Goal: Task Accomplishment & Management: Complete application form

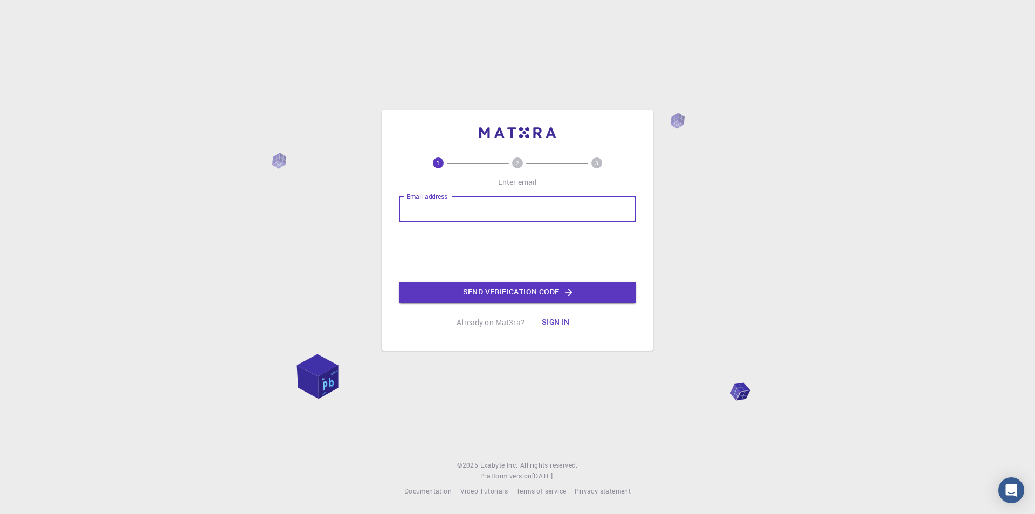
type input "[PERSON_NAME][EMAIL_ADDRESS][PERSON_NAME][DOMAIN_NAME]"
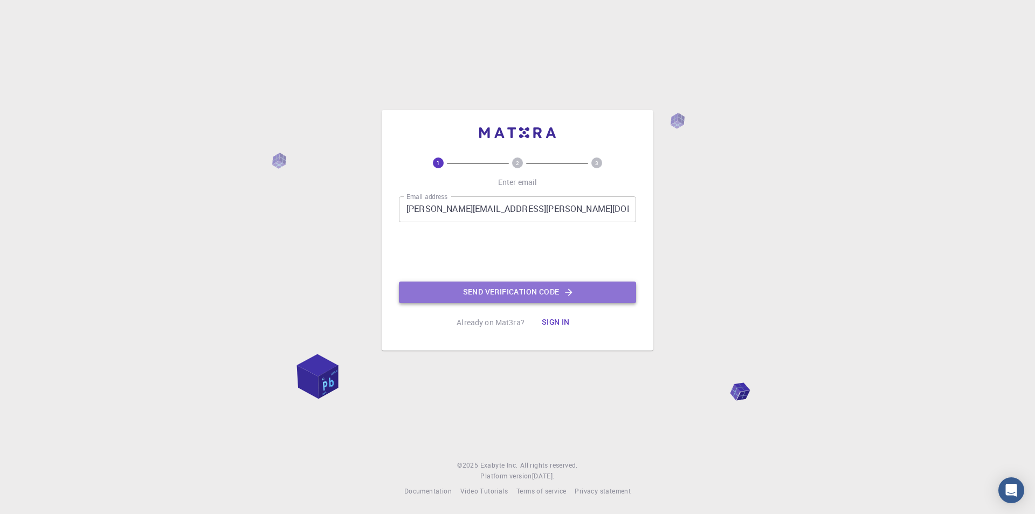
click at [414, 287] on button "Send verification code" at bounding box center [517, 292] width 237 height 22
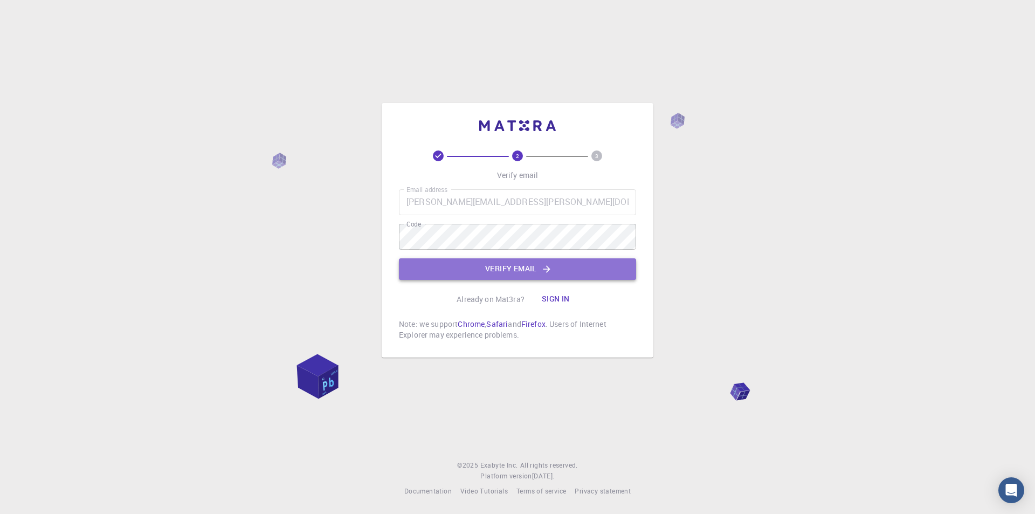
click at [454, 272] on button "Verify email" at bounding box center [517, 269] width 237 height 22
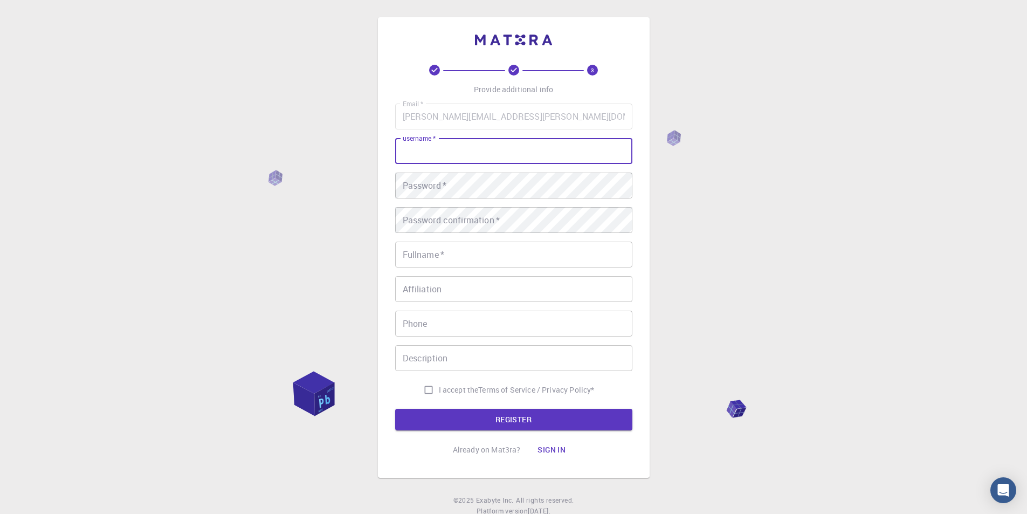
click at [496, 138] on input "username   *" at bounding box center [513, 151] width 237 height 26
type input "[PERSON_NAME]"
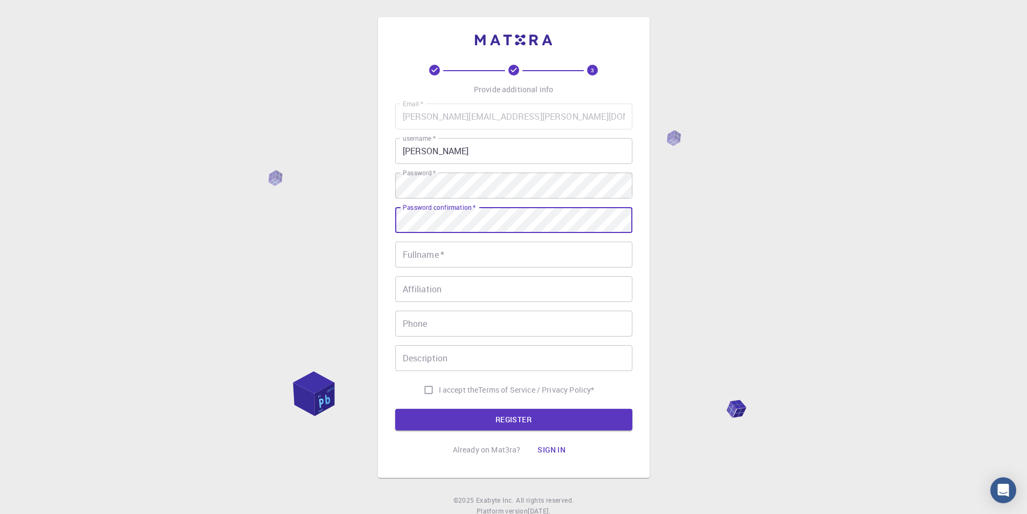
click at [452, 253] on input "Fullname   *" at bounding box center [513, 254] width 237 height 26
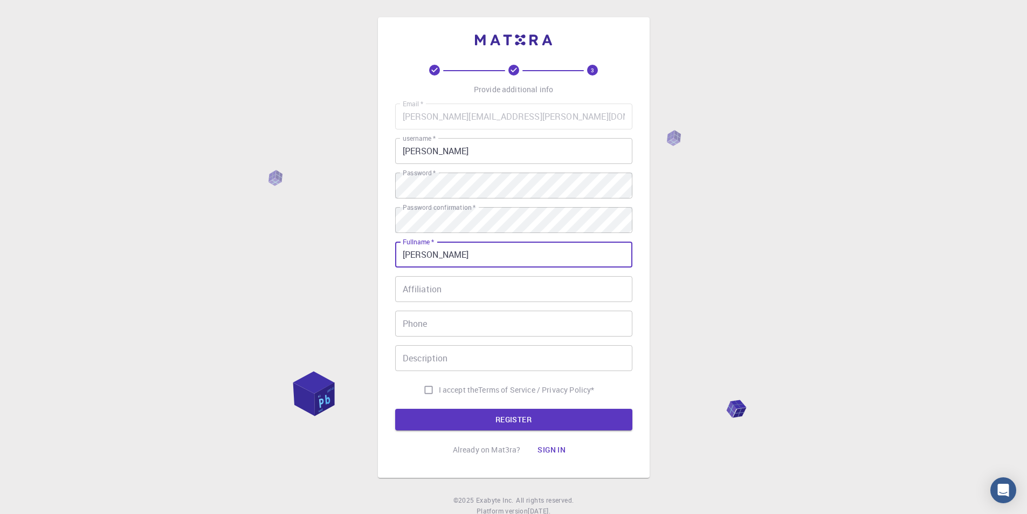
type input "[PERSON_NAME]"
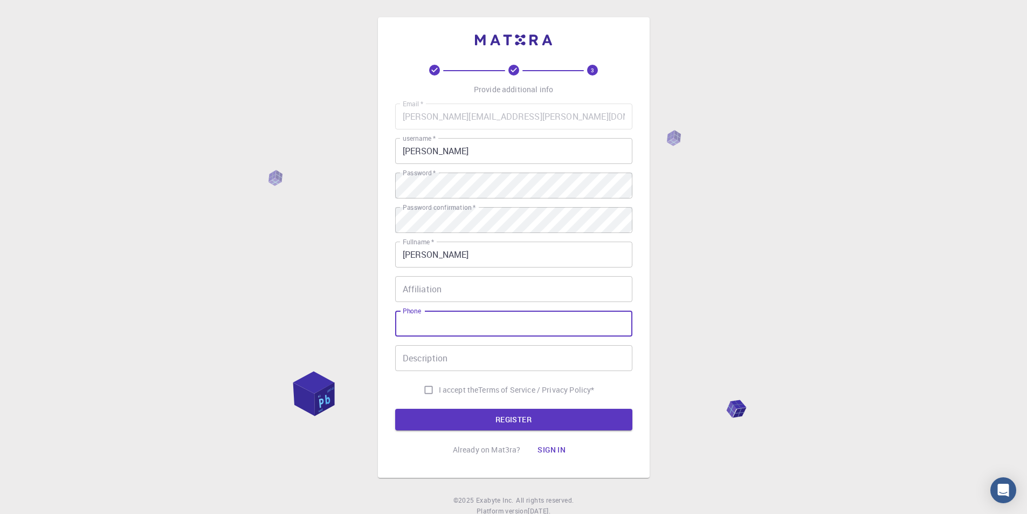
click at [409, 326] on input "Phone" at bounding box center [513, 323] width 237 height 26
type input "5"
click at [421, 387] on input "I accept the Terms of Service / Privacy Policy *" at bounding box center [428, 389] width 20 height 20
checkbox input "true"
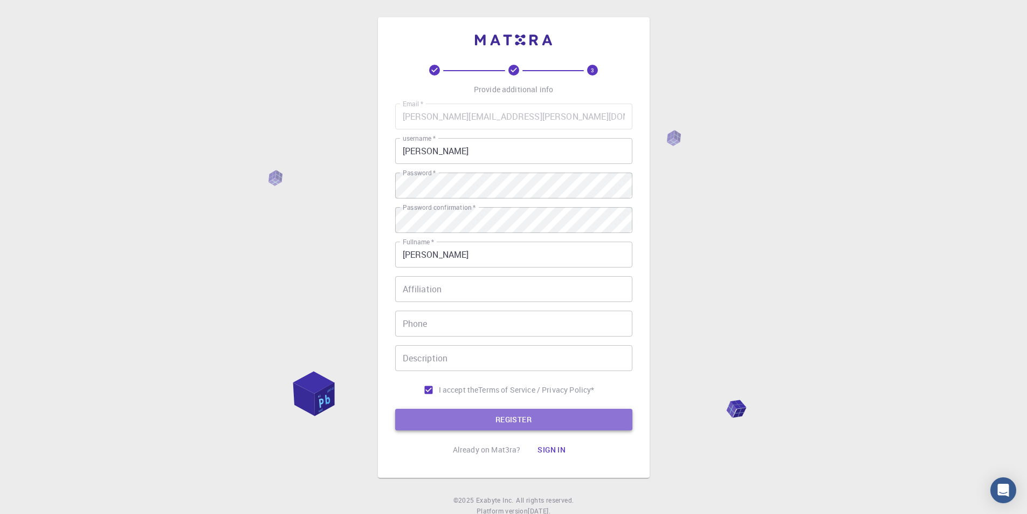
click at [400, 415] on button "REGISTER" at bounding box center [513, 419] width 237 height 22
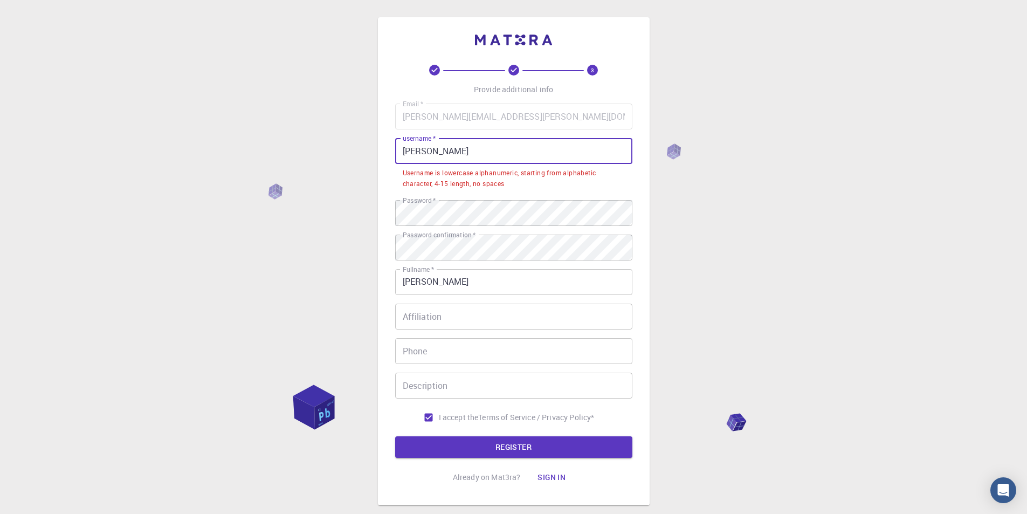
click at [447, 148] on input "[PERSON_NAME]" at bounding box center [513, 151] width 237 height 26
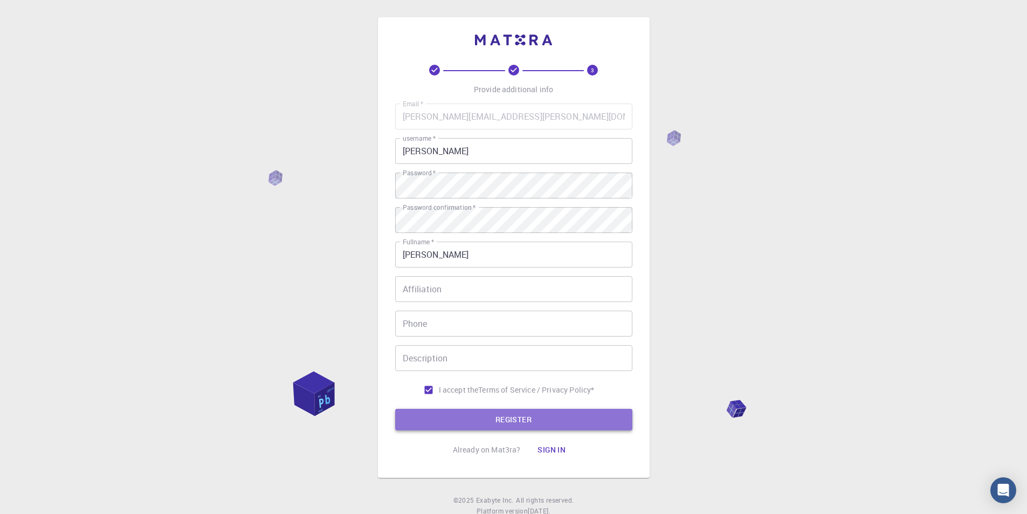
click at [470, 425] on button "REGISTER" at bounding box center [513, 419] width 237 height 22
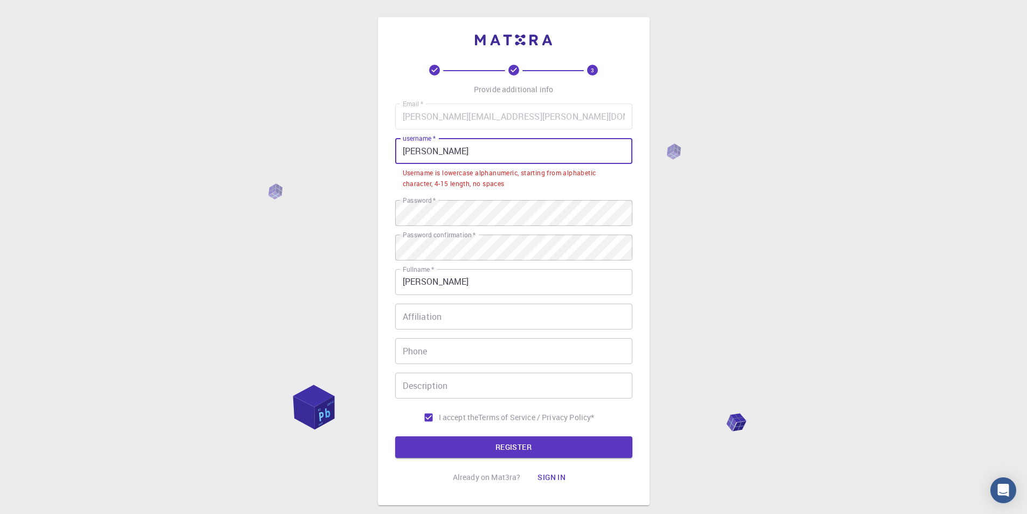
click at [417, 153] on input "[PERSON_NAME]" at bounding box center [513, 151] width 237 height 26
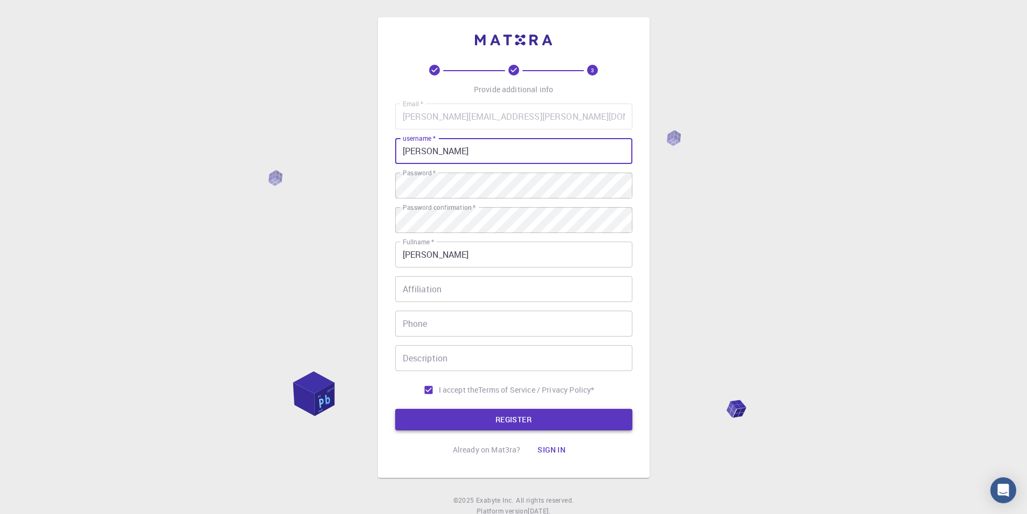
type input "[PERSON_NAME]"
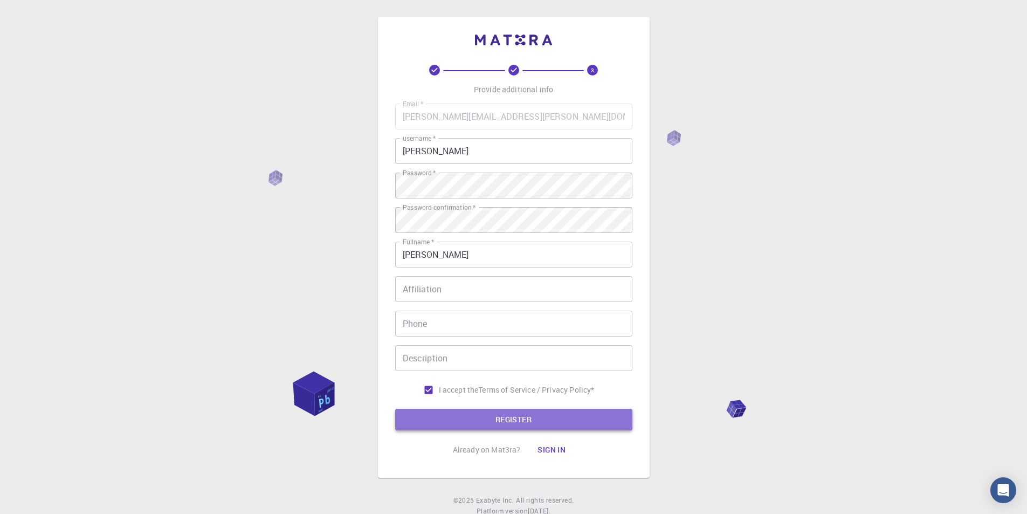
click at [423, 423] on button "REGISTER" at bounding box center [513, 419] width 237 height 22
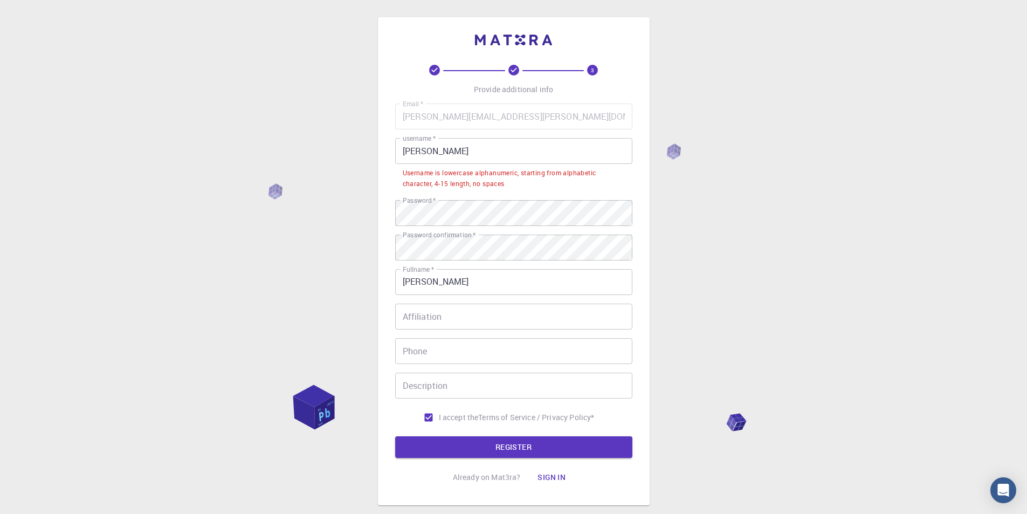
click at [459, 151] on input "[PERSON_NAME]" at bounding box center [513, 151] width 237 height 26
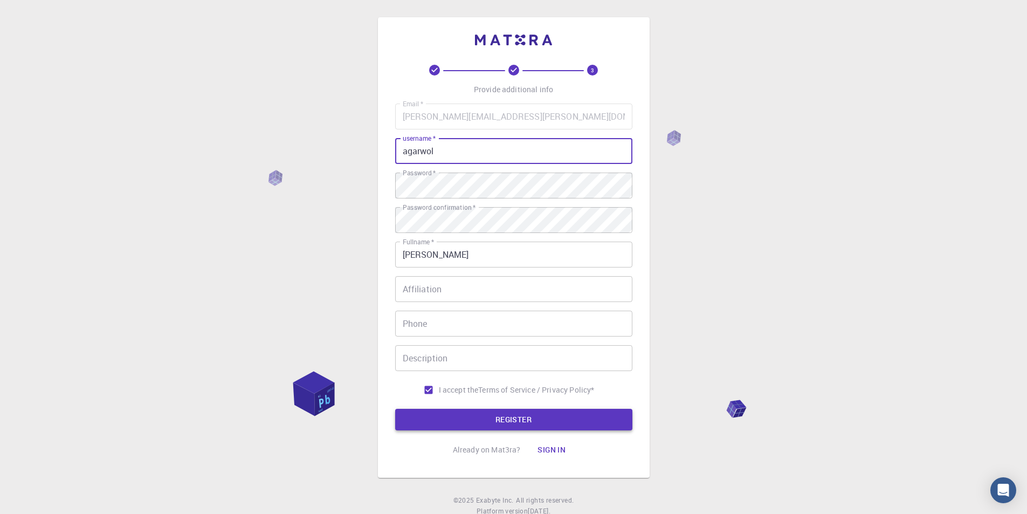
type input "agarwol"
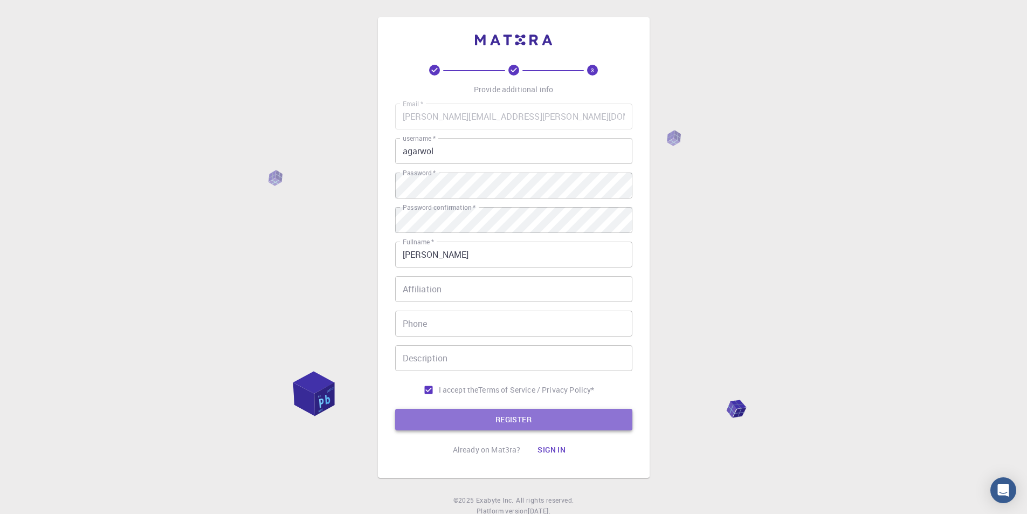
click at [455, 418] on button "REGISTER" at bounding box center [513, 419] width 237 height 22
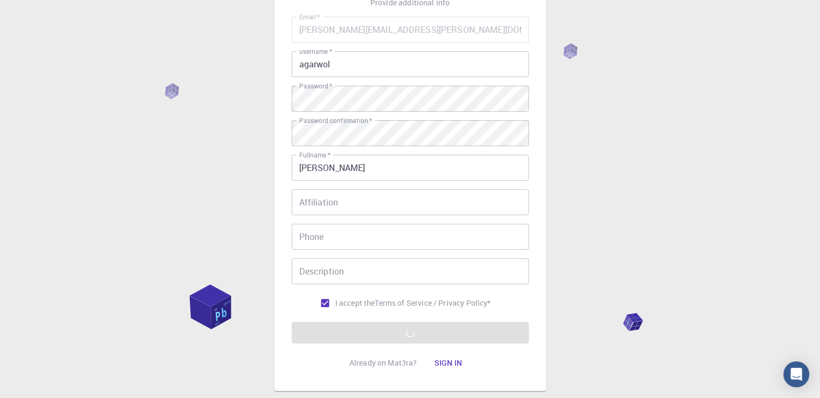
scroll to position [151, 0]
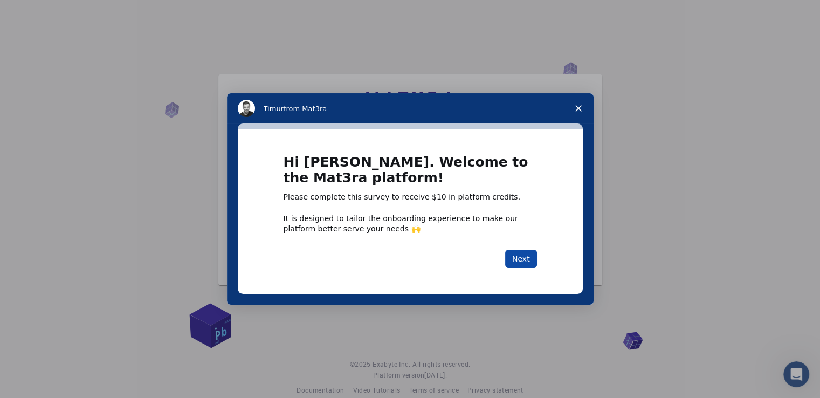
click at [524, 256] on button "Next" at bounding box center [521, 259] width 32 height 18
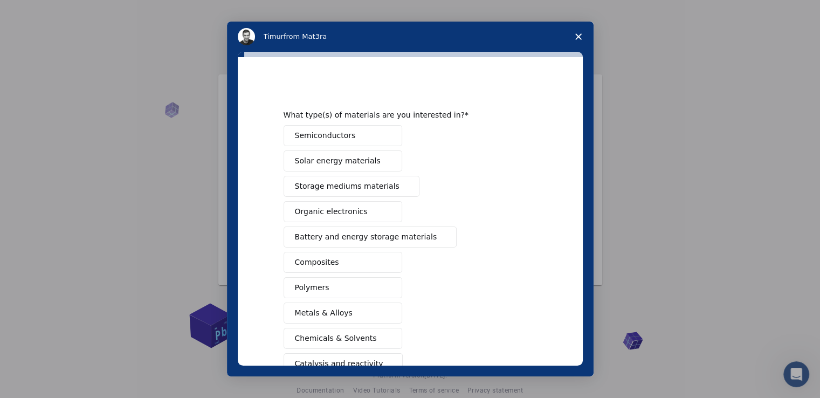
click at [574, 39] on span "Close survey" at bounding box center [578, 37] width 30 height 30
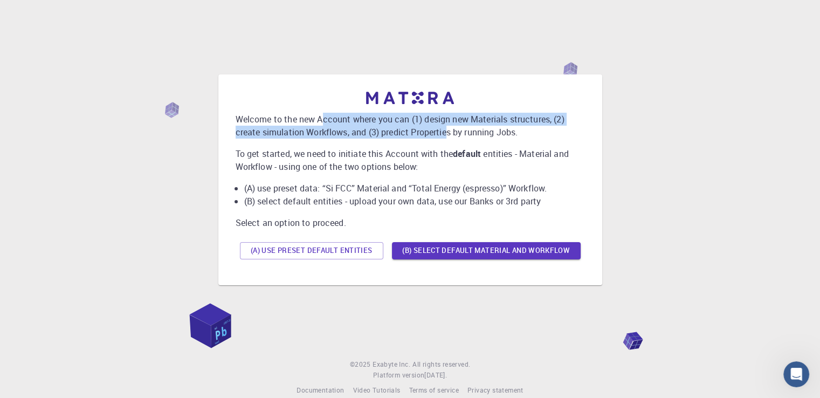
drag, startPoint x: 323, startPoint y: 115, endPoint x: 447, endPoint y: 138, distance: 126.2
click at [447, 138] on div "Welcome to the new Account where you can (1) design new Materials structures, (…" at bounding box center [410, 178] width 349 height 172
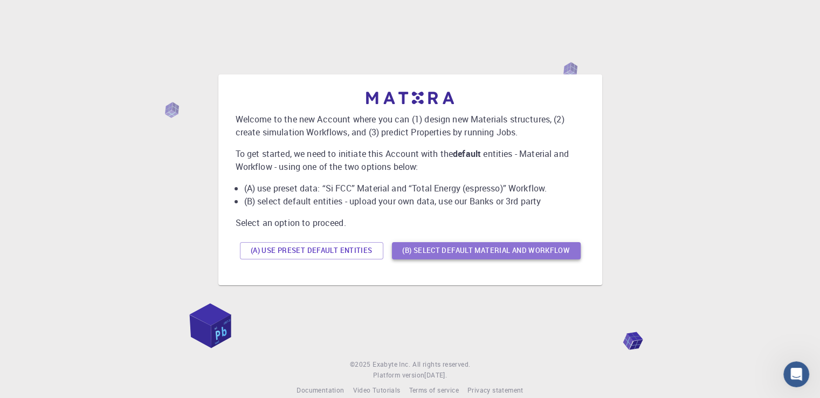
click at [424, 253] on button "(B) Select default material and workflow" at bounding box center [486, 250] width 189 height 17
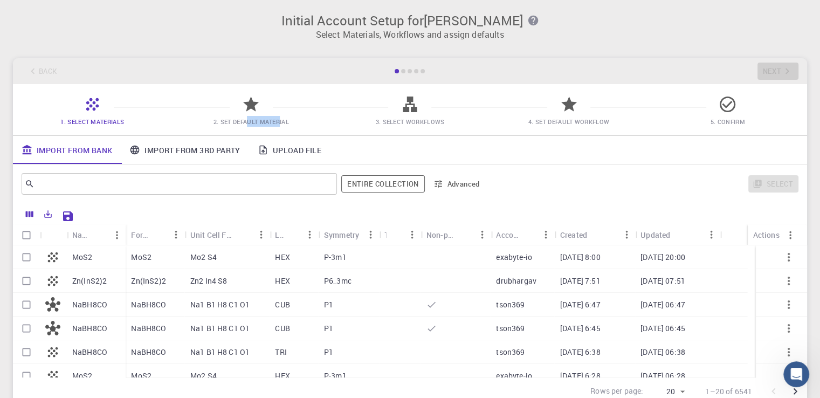
drag, startPoint x: 248, startPoint y: 122, endPoint x: 279, endPoint y: 122, distance: 30.2
click at [279, 122] on span "2. Set Default Material" at bounding box center [250, 121] width 75 height 8
click at [442, 117] on span "3. Select Workflows" at bounding box center [410, 121] width 150 height 11
click at [386, 117] on span "3. Select Workflows" at bounding box center [409, 121] width 69 height 8
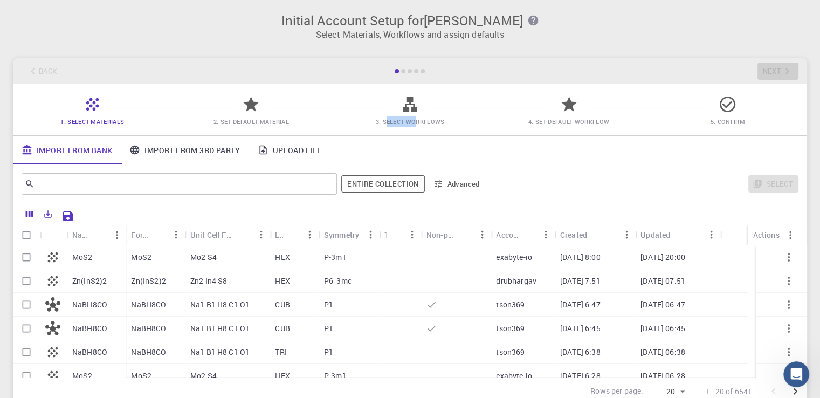
click at [386, 117] on span "3. Select Workflows" at bounding box center [409, 121] width 69 height 8
click at [582, 54] on div "Initial Account Setup for [PERSON_NAME] Select Materials, Workflows and assign …" at bounding box center [410, 209] width 820 height 418
click at [16, 25] on div "Initial Account Setup for [PERSON_NAME] Select Materials, Workflows and assign …" at bounding box center [410, 22] width 820 height 45
